Goal: Transaction & Acquisition: Purchase product/service

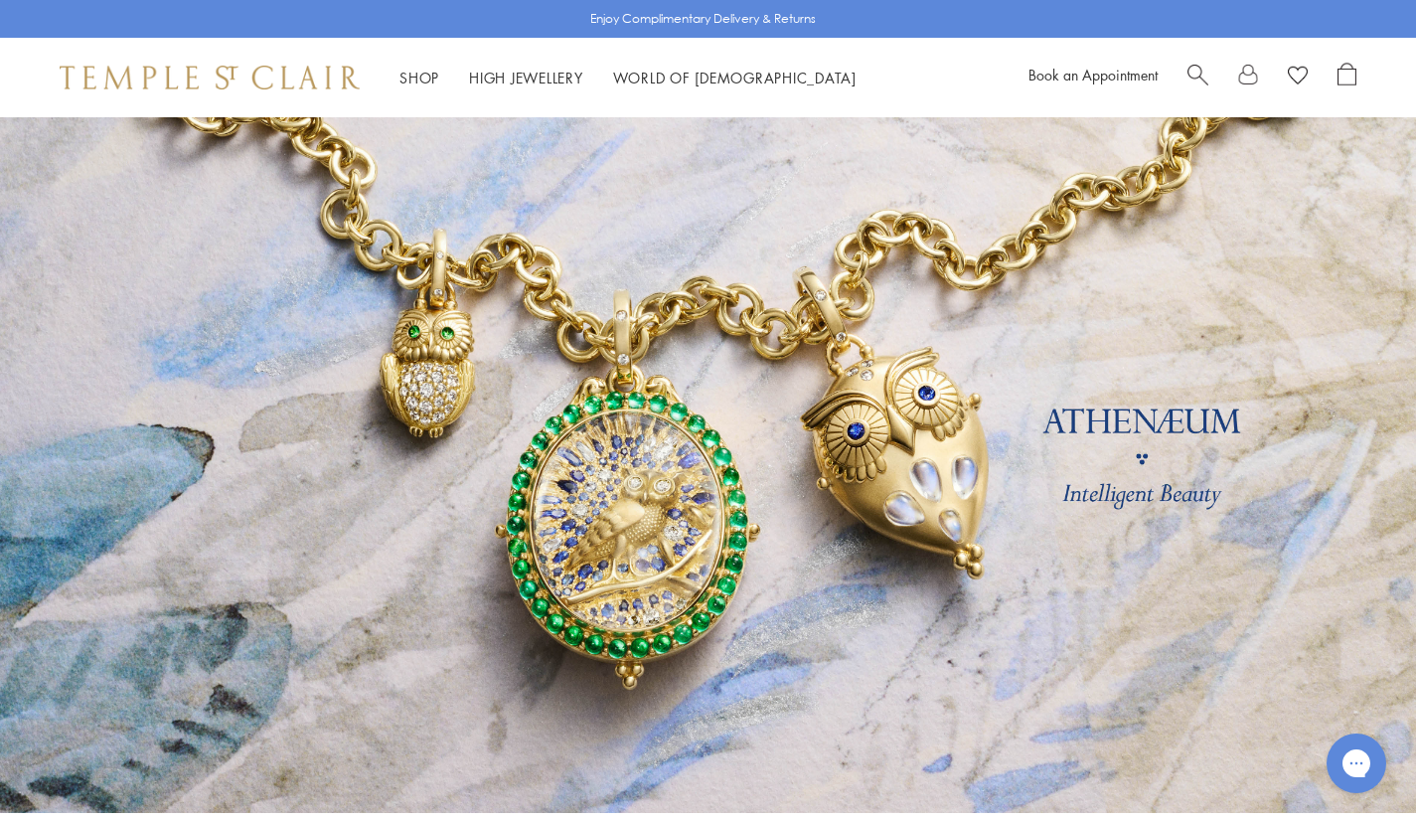
click at [1197, 64] on span "Search" at bounding box center [1197, 73] width 21 height 21
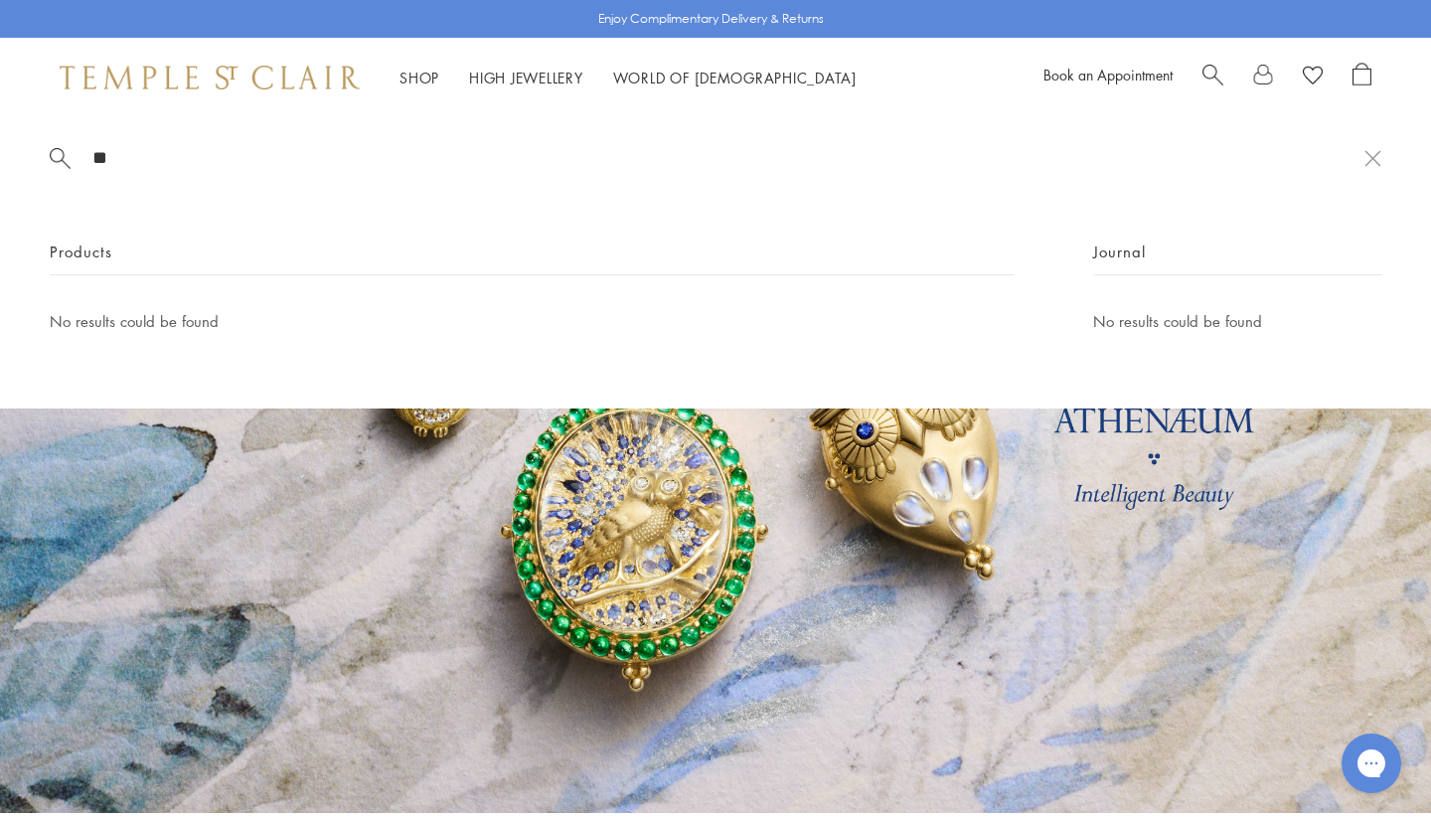
type input "*"
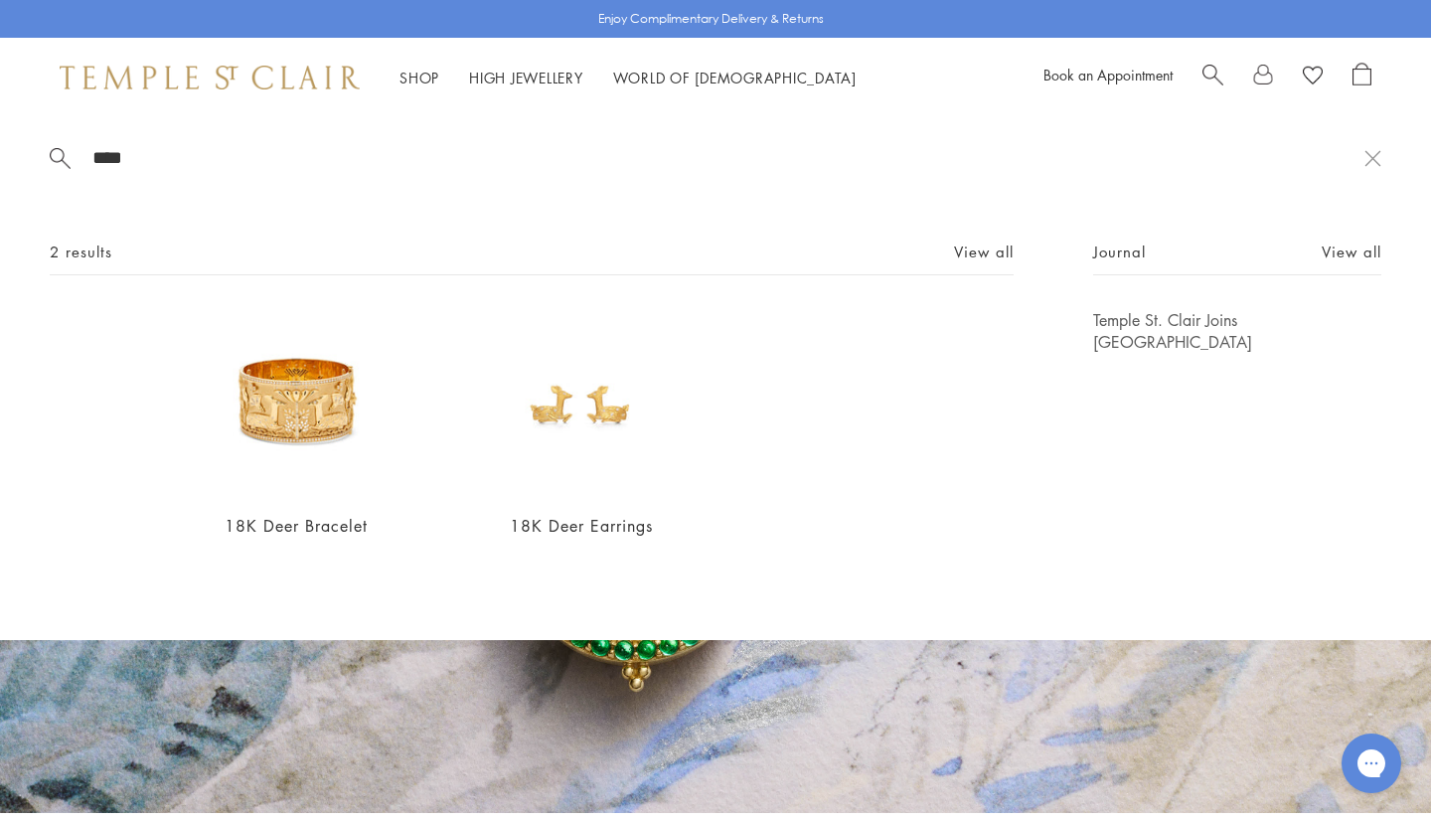
type input "****"
click at [569, 407] on img at bounding box center [581, 402] width 186 height 186
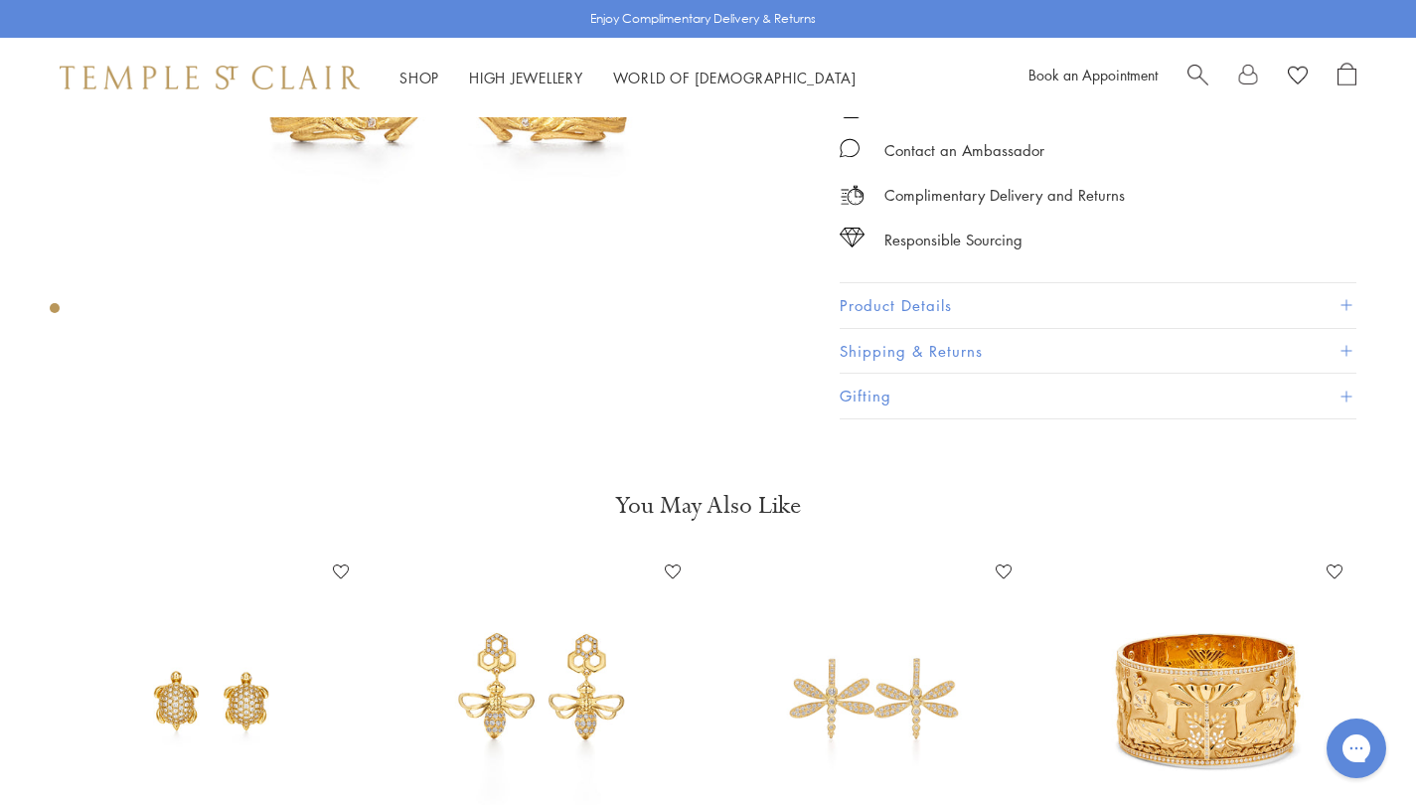
scroll to position [407, 0]
click at [905, 305] on button "Product Details" at bounding box center [1098, 306] width 517 height 45
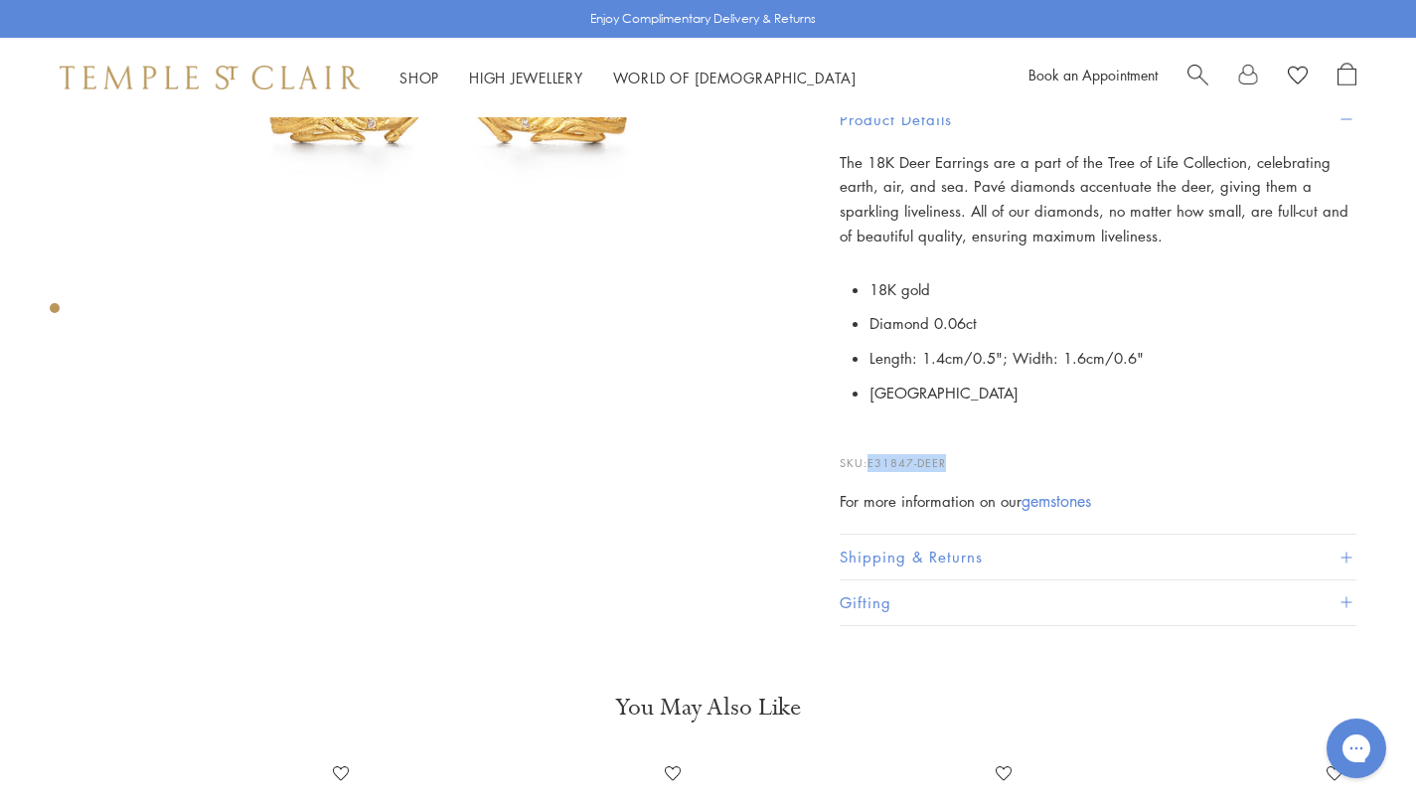
drag, startPoint x: 946, startPoint y: 456, endPoint x: 872, endPoint y: 463, distance: 73.8
click at [872, 463] on span "E31847-DEER" at bounding box center [906, 462] width 78 height 15
copy span "E31847-DEER"
